Goal: Navigation & Orientation: Find specific page/section

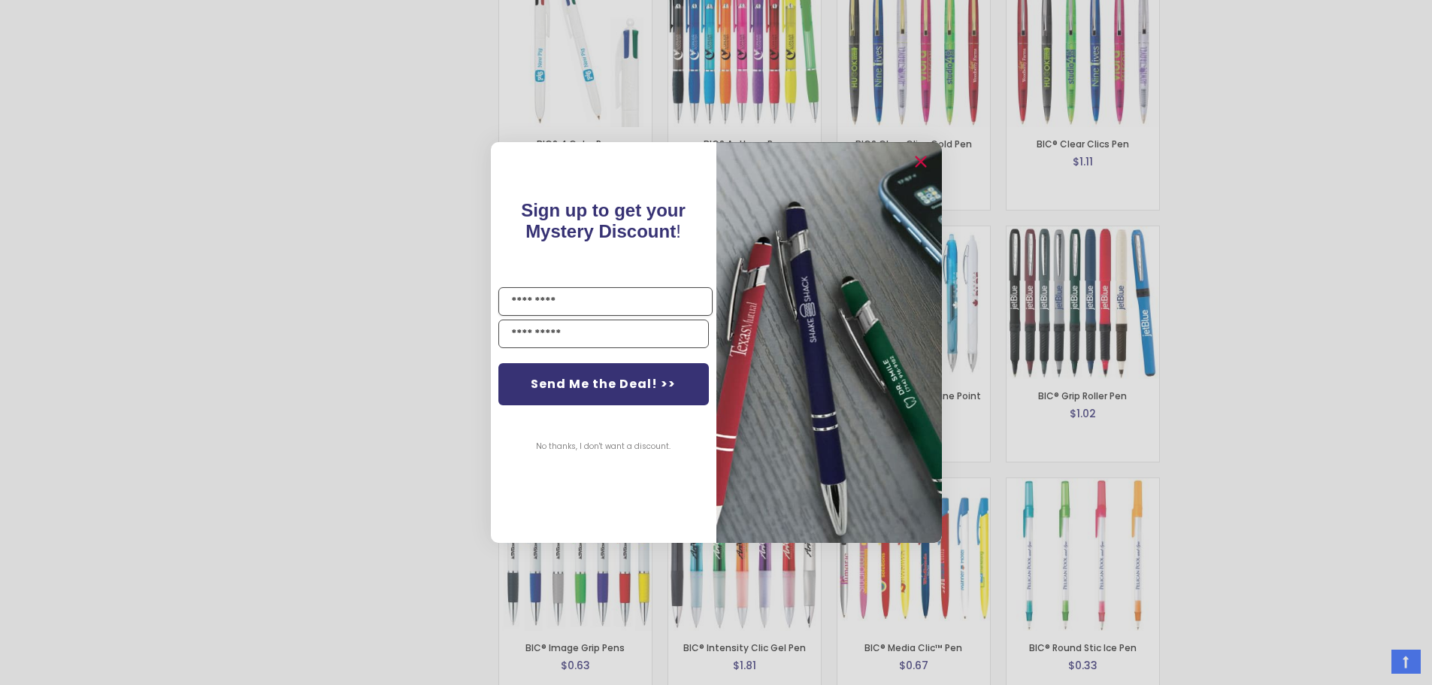
scroll to position [5185, 0]
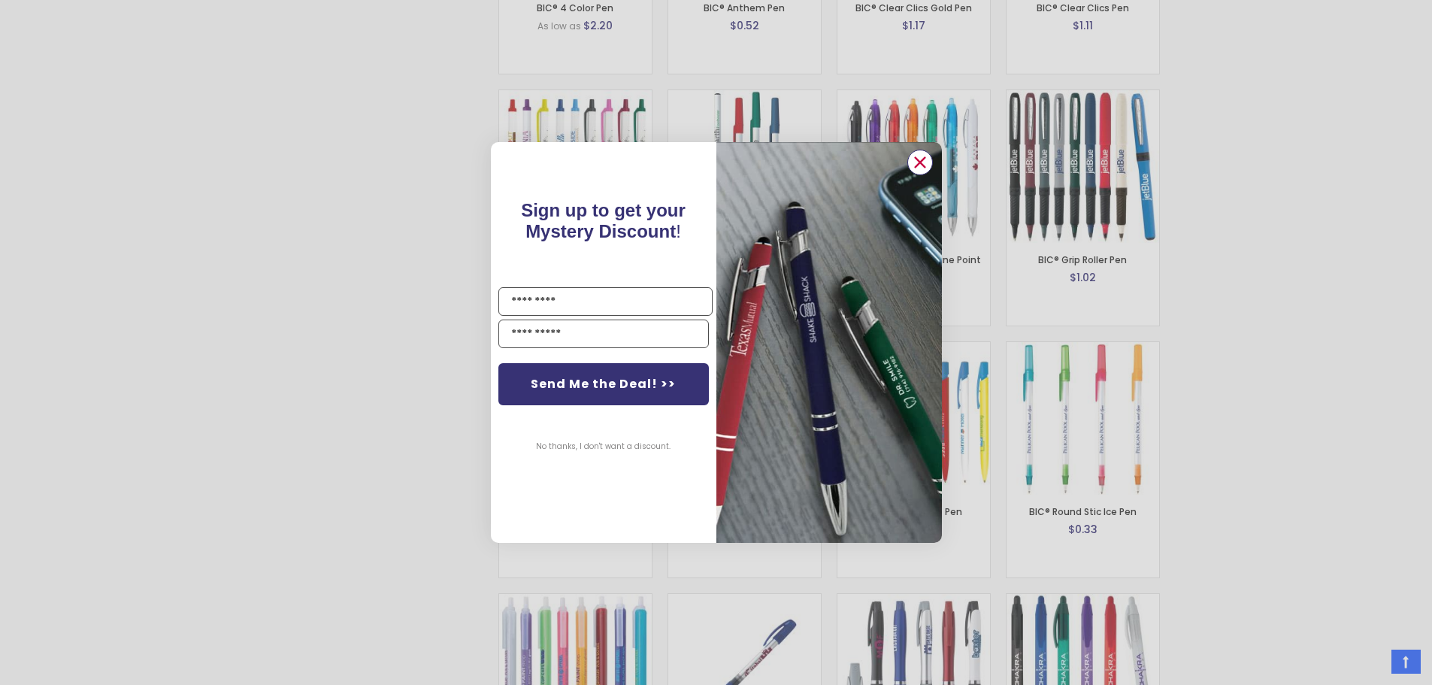
click at [925, 162] on circle "Close dialog" at bounding box center [919, 162] width 23 height 23
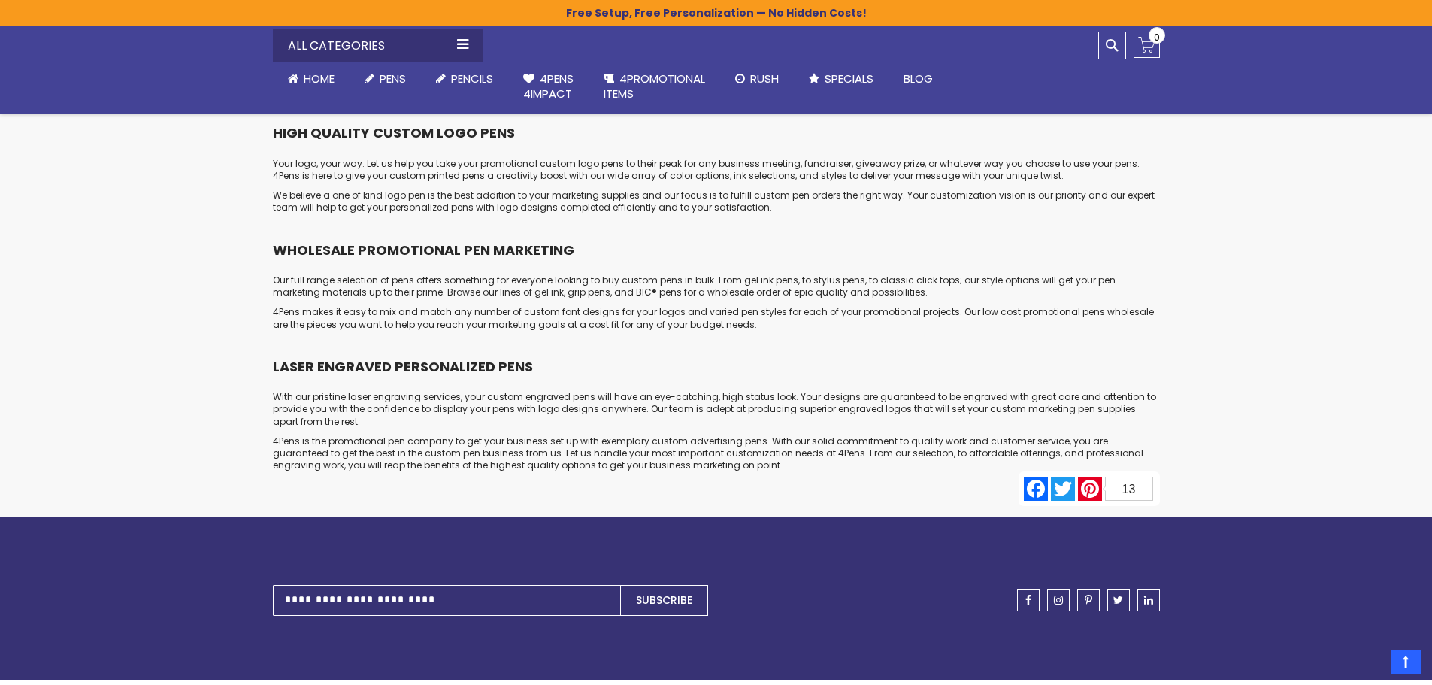
scroll to position [7466, 0]
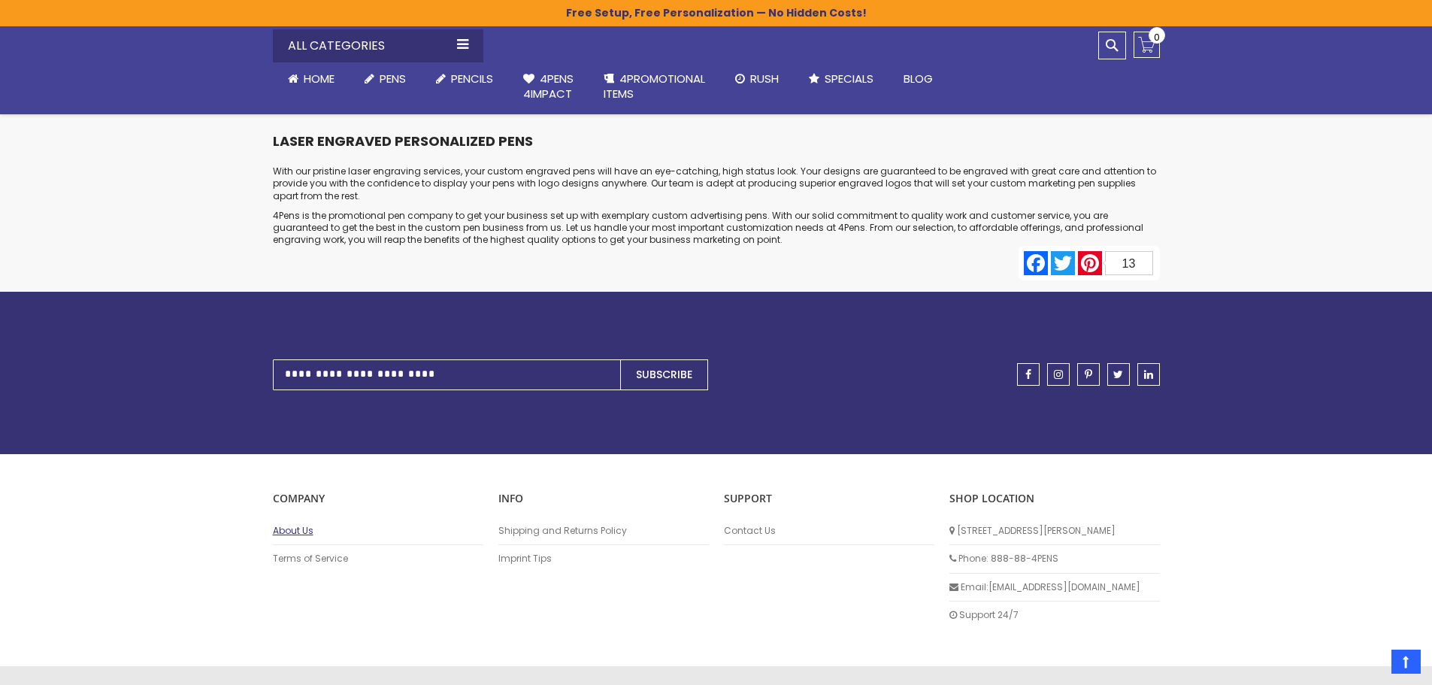
click at [298, 525] on link "About Us" at bounding box center [378, 531] width 210 height 12
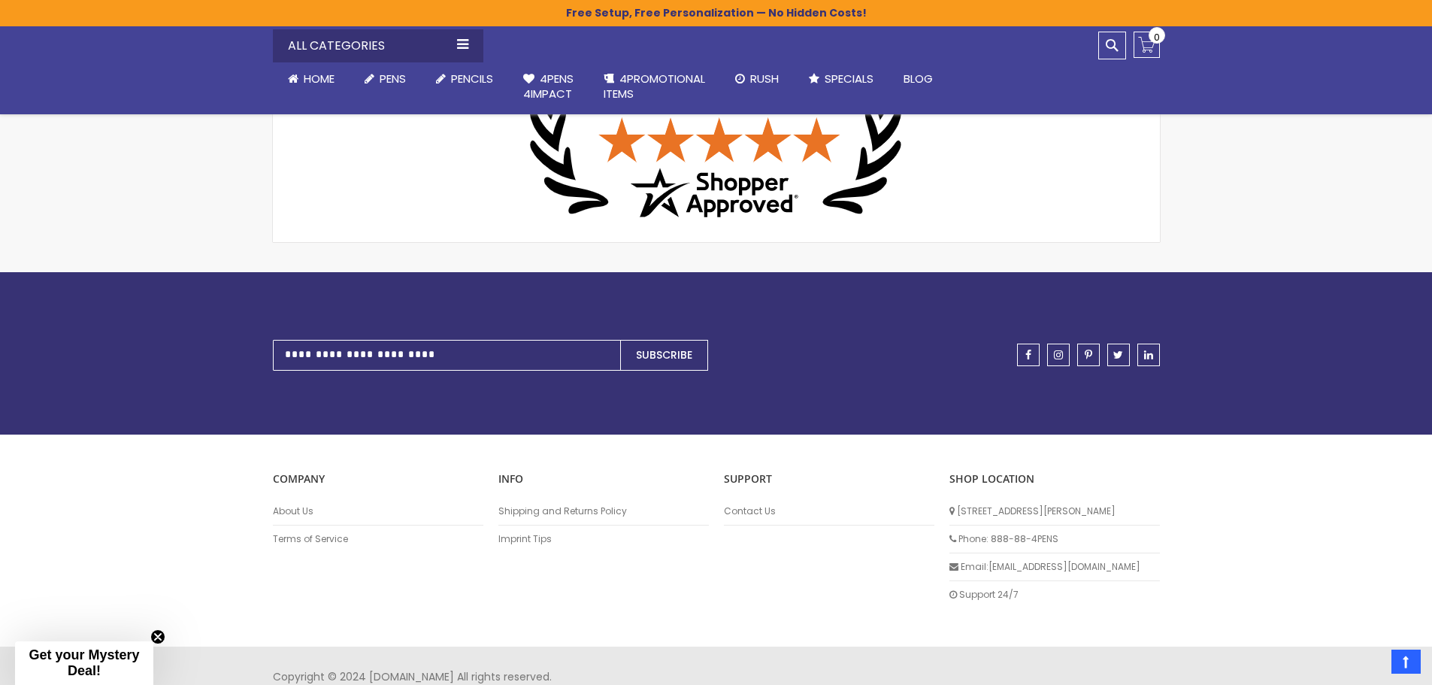
scroll to position [819, 0]
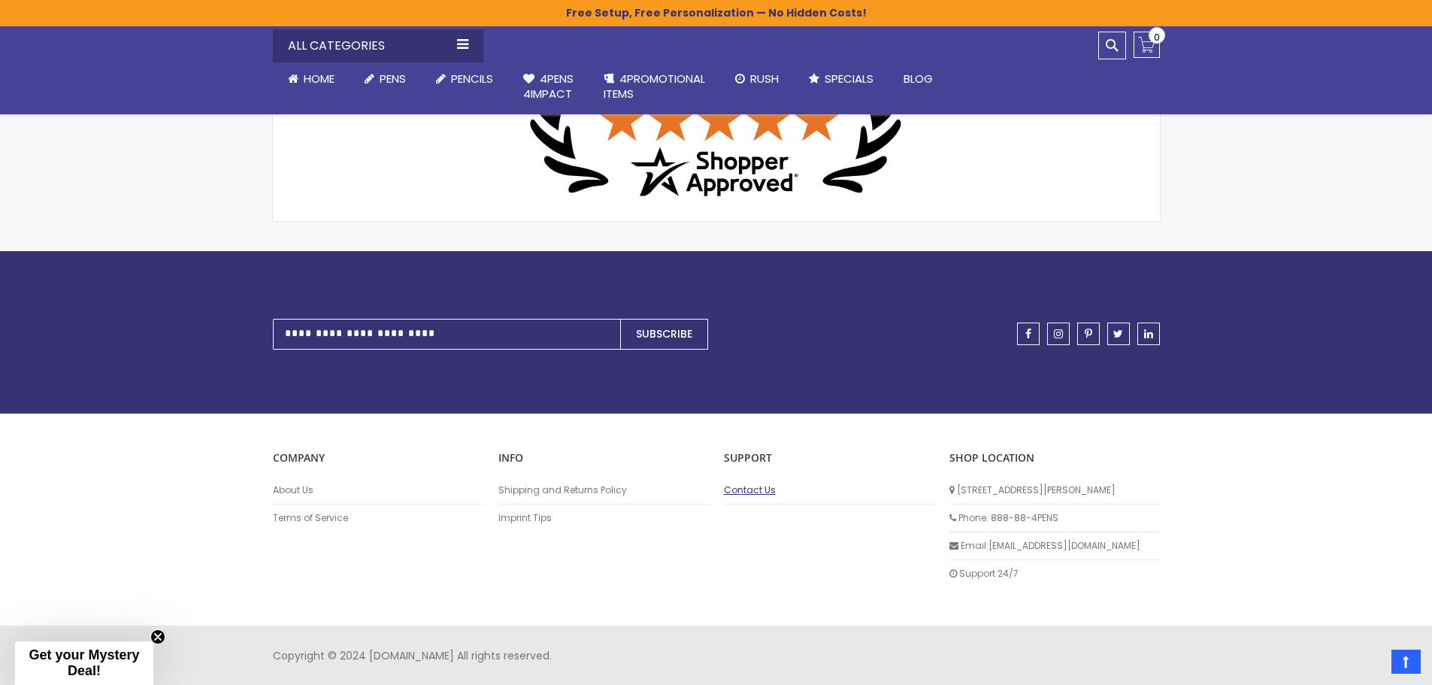
click at [765, 487] on link "Contact Us" at bounding box center [829, 490] width 210 height 12
